Goal: Check status

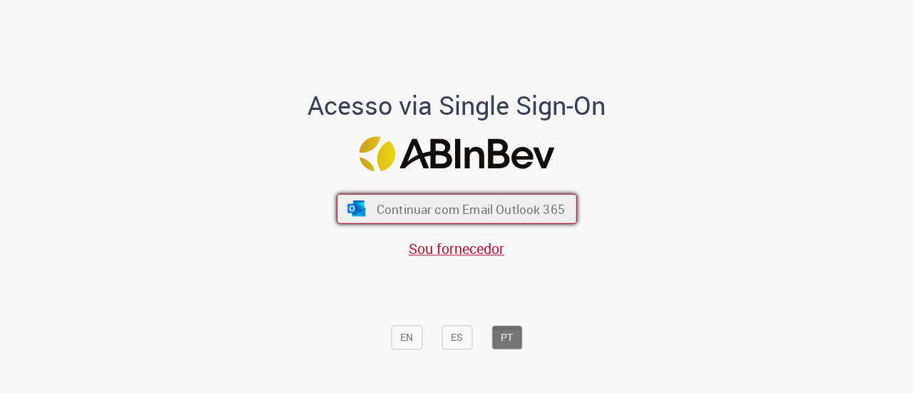
click at [402, 202] on span "Continuar com Email Outlook 365" at bounding box center [470, 208] width 188 height 16
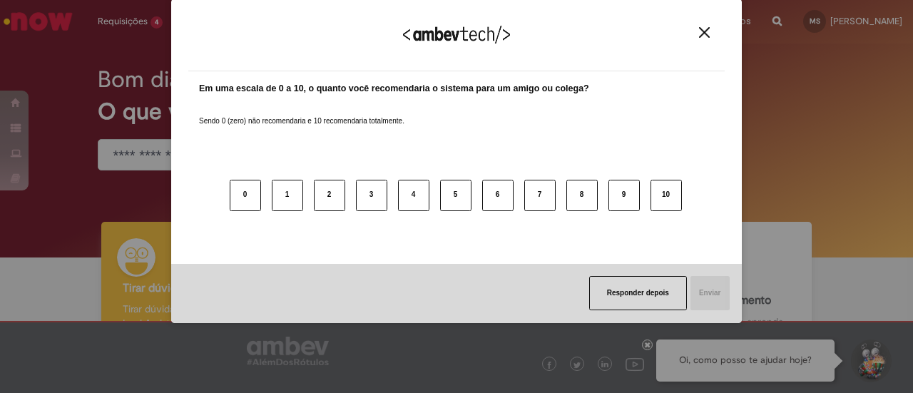
click at [708, 38] on img "Close" at bounding box center [704, 32] width 11 height 11
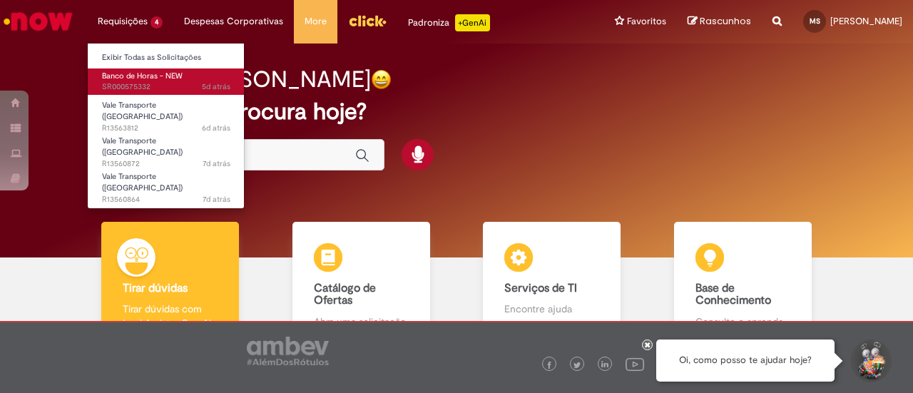
click at [150, 76] on span "Banco de Horas - NEW" at bounding box center [142, 76] width 81 height 11
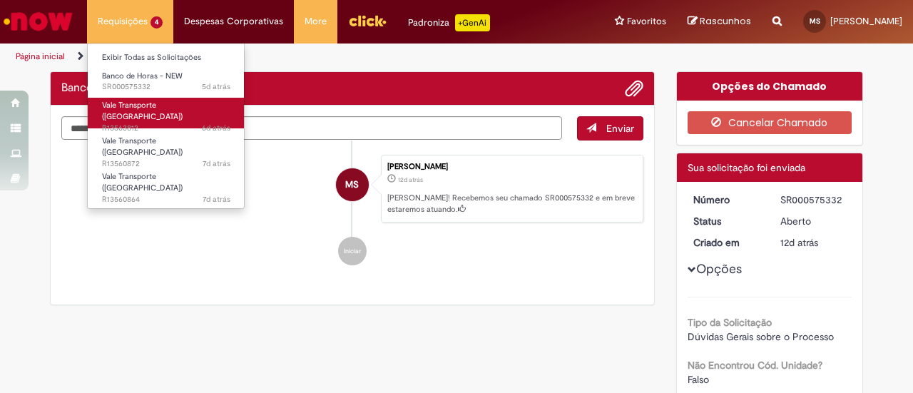
click at [151, 102] on span "Vale Transporte ([GEOGRAPHIC_DATA])" at bounding box center [142, 111] width 81 height 22
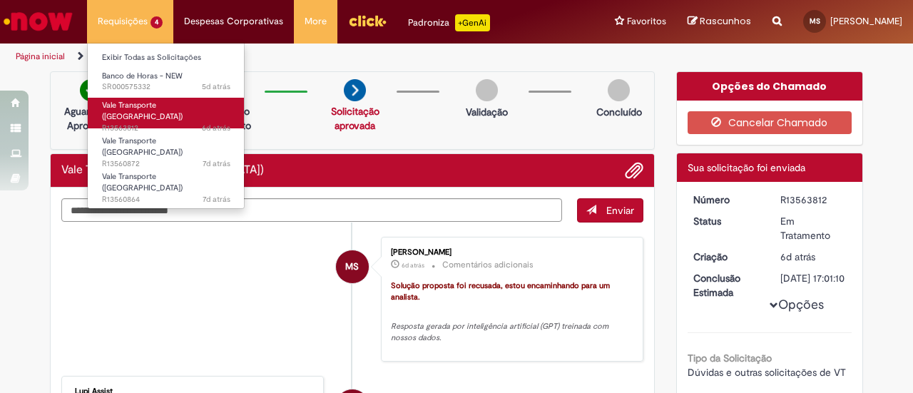
click at [146, 123] on span "6d atrás 6 dias atrás R13563812" at bounding box center [166, 128] width 128 height 11
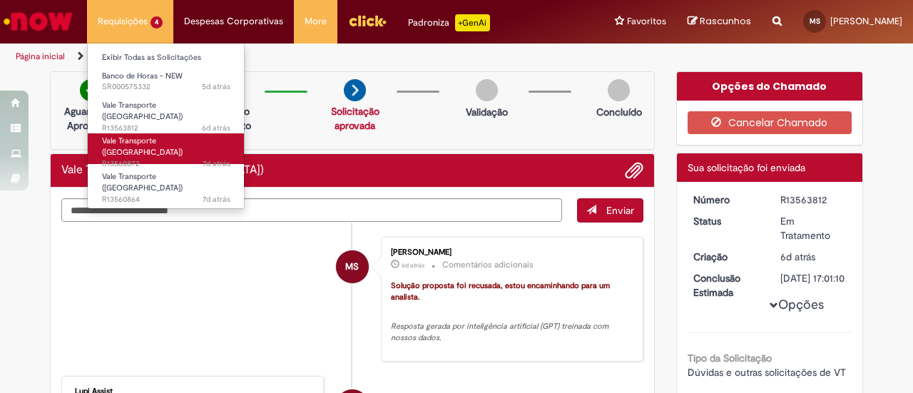
click at [148, 138] on span "Vale Transporte ([GEOGRAPHIC_DATA])" at bounding box center [142, 147] width 81 height 22
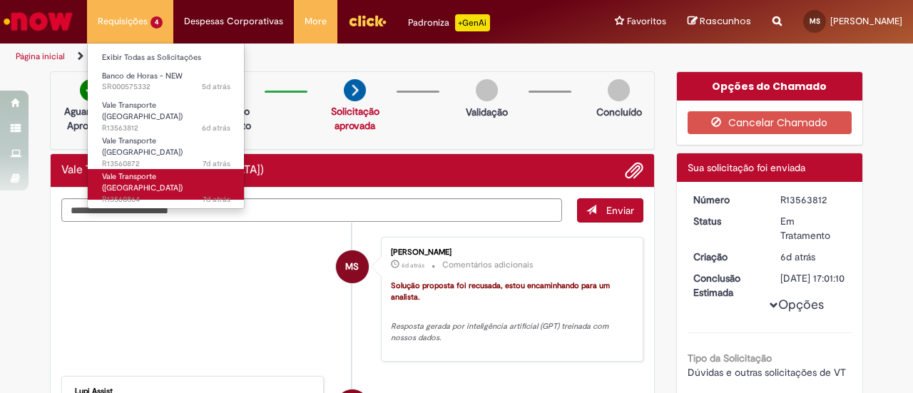
click at [146, 171] on span "Vale Transporte ([GEOGRAPHIC_DATA])" at bounding box center [142, 182] width 81 height 22
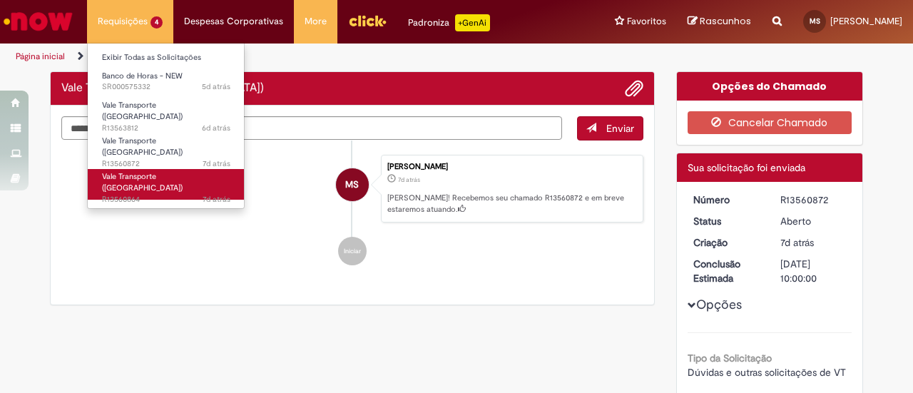
click at [146, 171] on span "Vale Transporte ([GEOGRAPHIC_DATA])" at bounding box center [142, 182] width 81 height 22
